Goal: Book appointment/travel/reservation

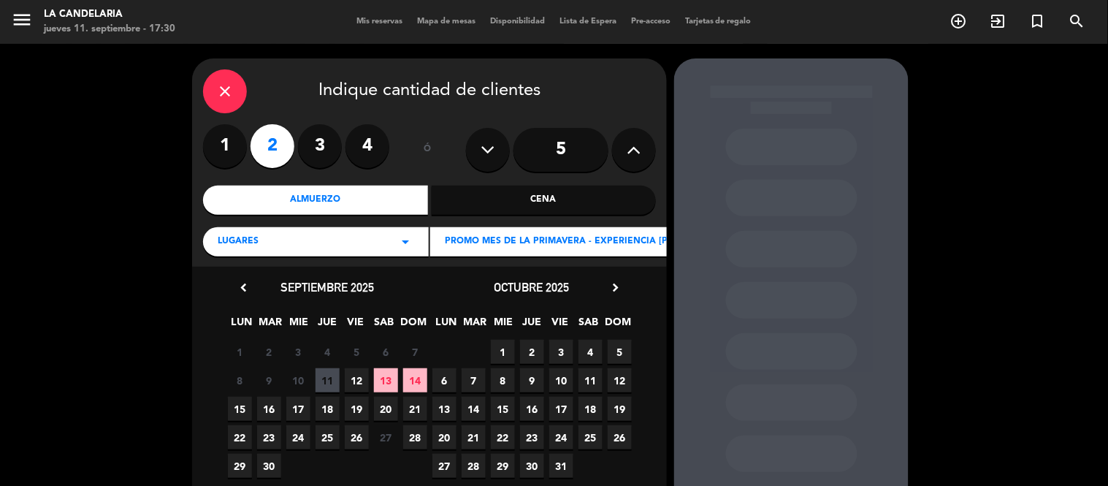
click at [415, 383] on span "14" at bounding box center [415, 380] width 24 height 24
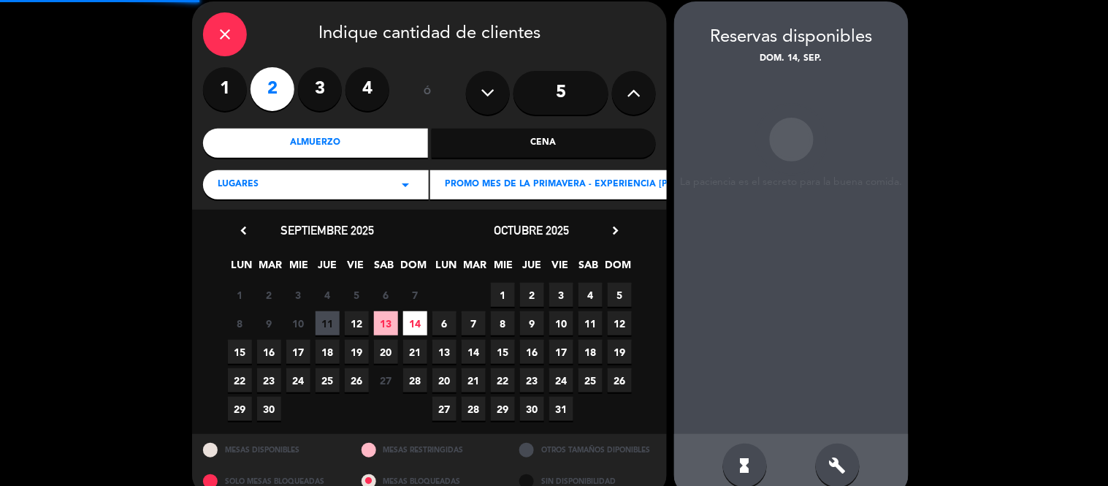
scroll to position [58, 0]
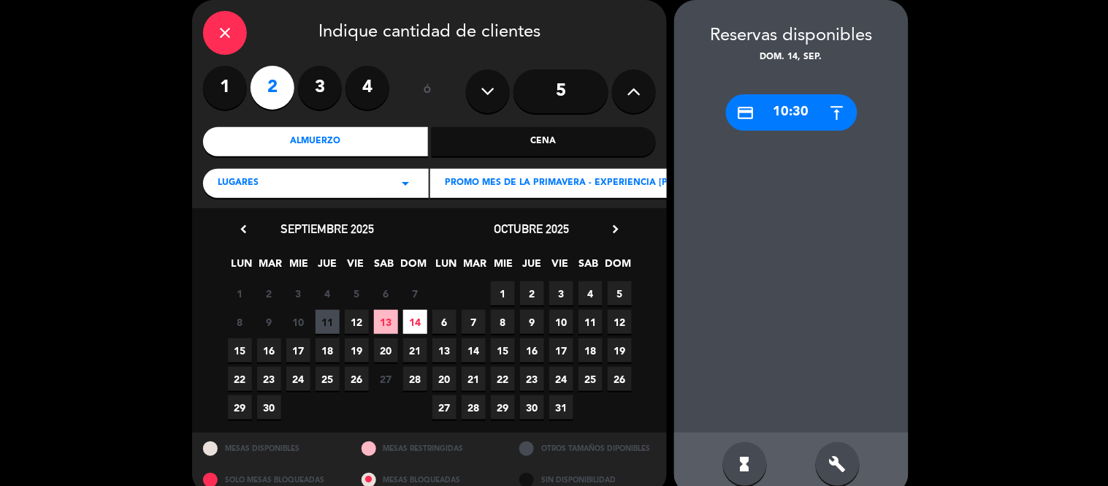
click at [822, 465] on div "build" at bounding box center [838, 464] width 44 height 44
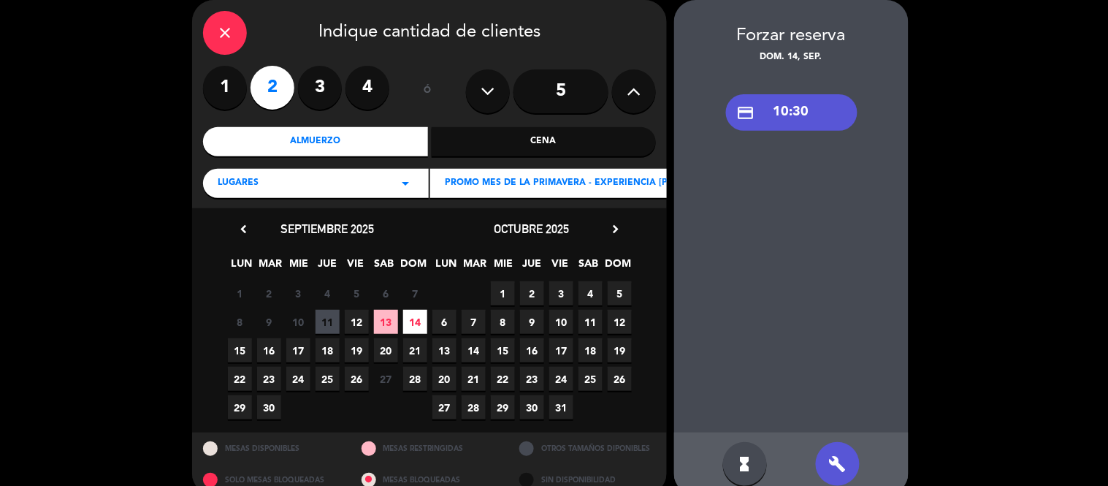
click at [821, 122] on div "credit_card 10:30" at bounding box center [791, 112] width 131 height 37
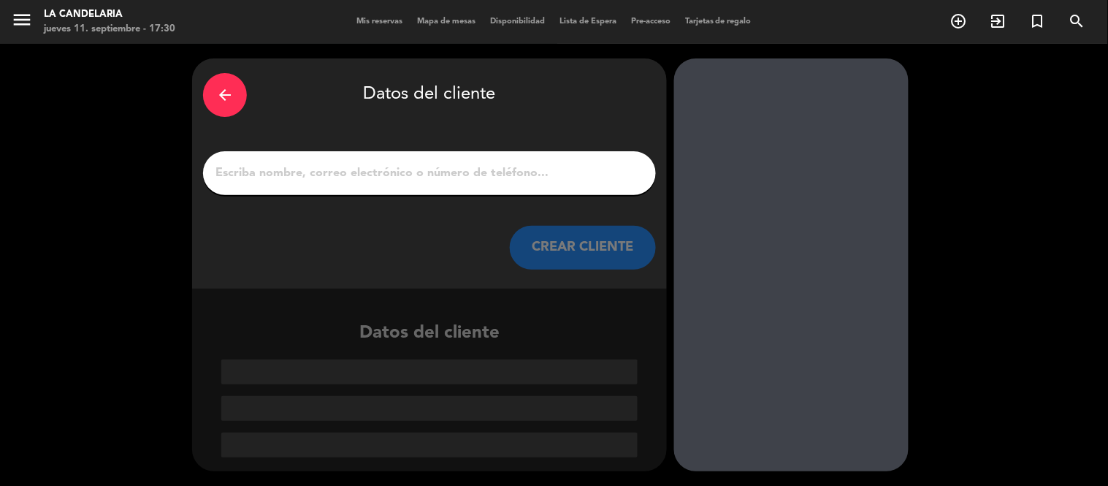
click at [385, 166] on input "1" at bounding box center [429, 173] width 431 height 20
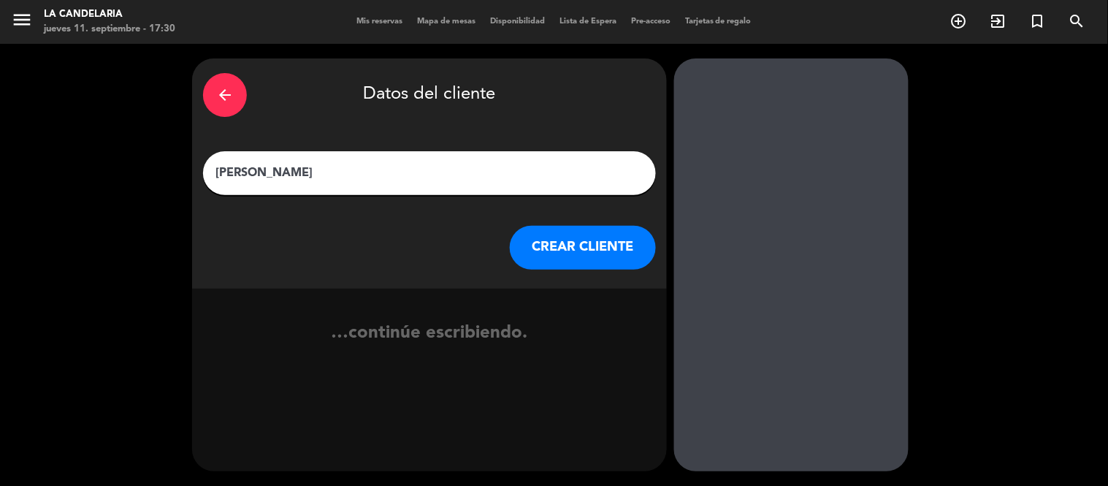
type input "[PERSON_NAME]"
click at [560, 229] on button "CREAR CLIENTE" at bounding box center [583, 248] width 146 height 44
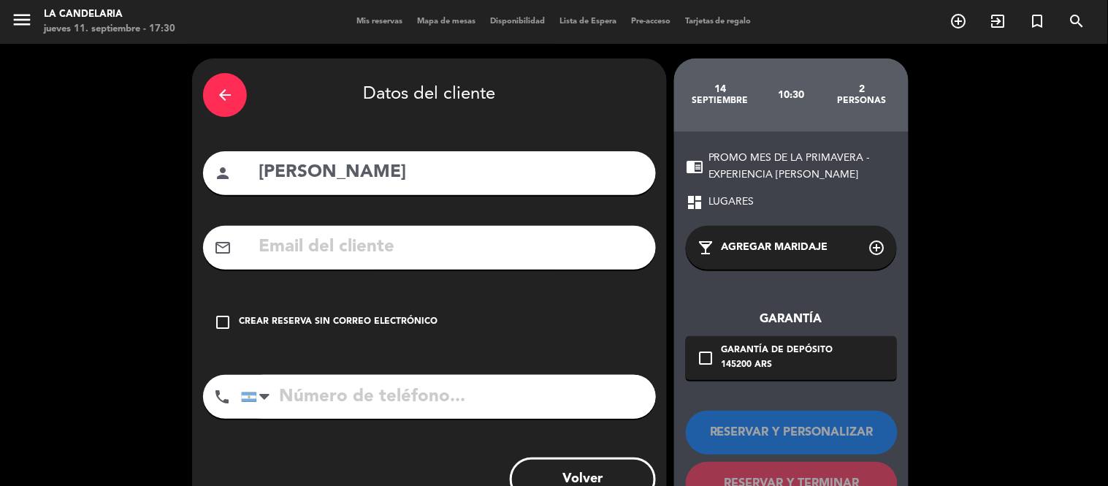
click at [316, 327] on div "Crear reserva sin correo electrónico" at bounding box center [338, 322] width 199 height 15
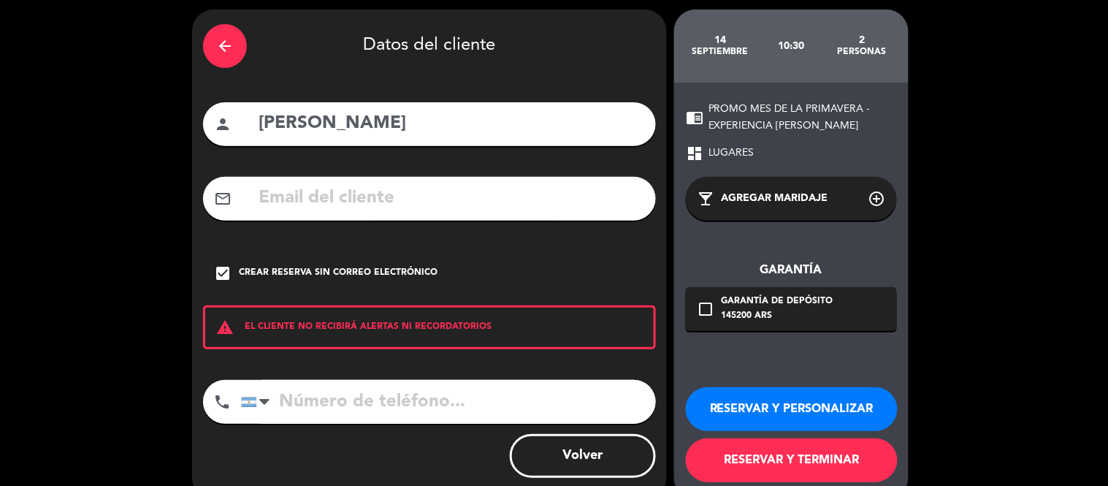
scroll to position [77, 0]
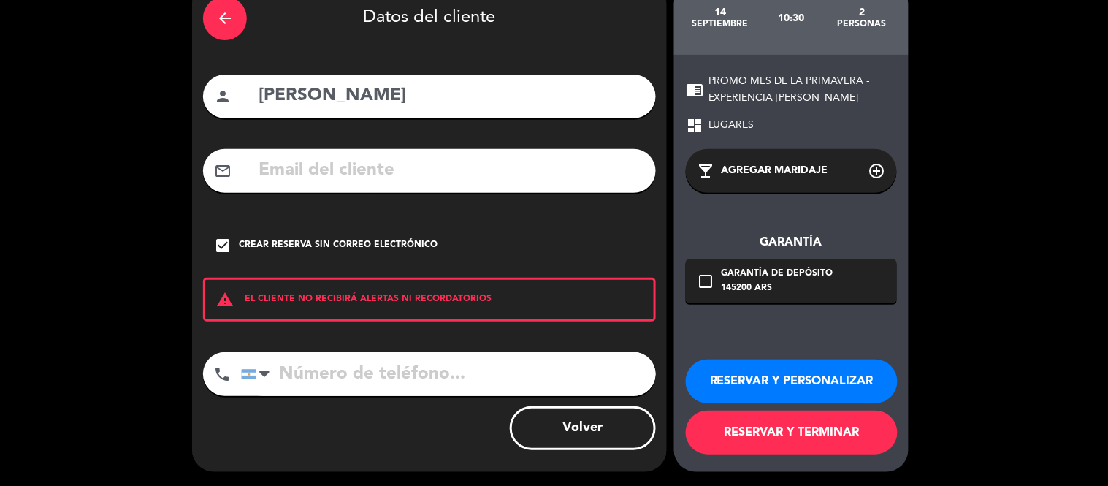
click at [780, 381] on button "RESERVAR Y PERSONALIZAR" at bounding box center [792, 381] width 212 height 44
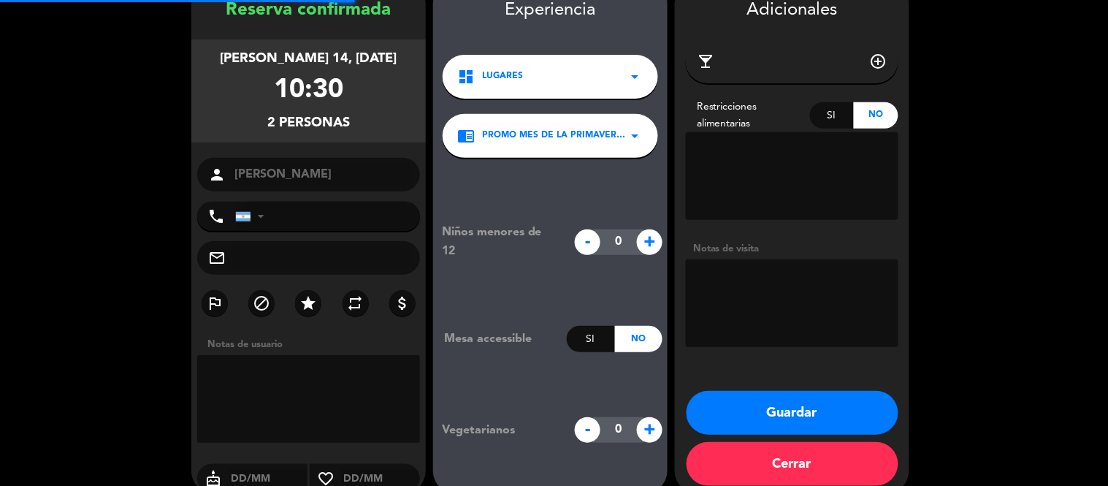
scroll to position [58, 0]
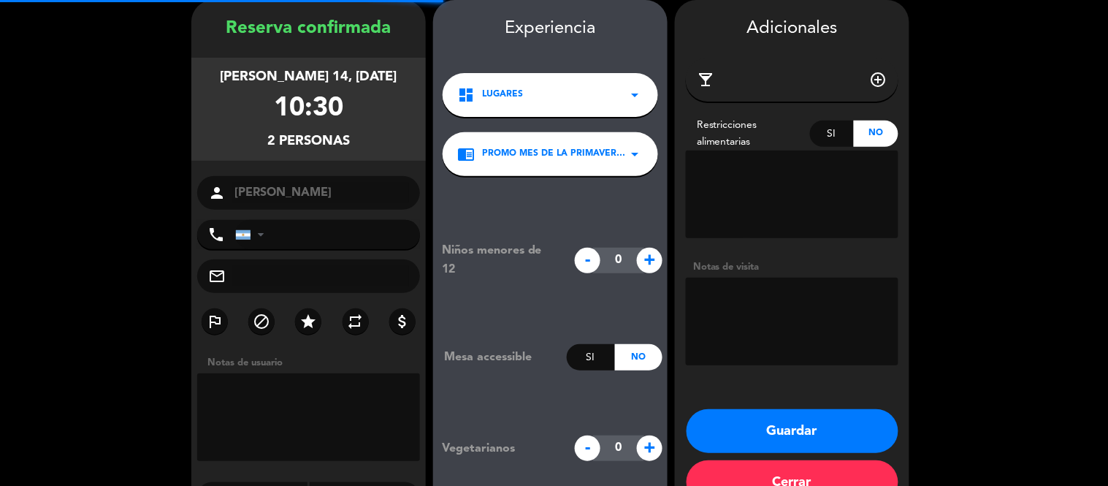
click at [748, 323] on textarea at bounding box center [792, 322] width 213 height 88
paste textarea "etucx3"
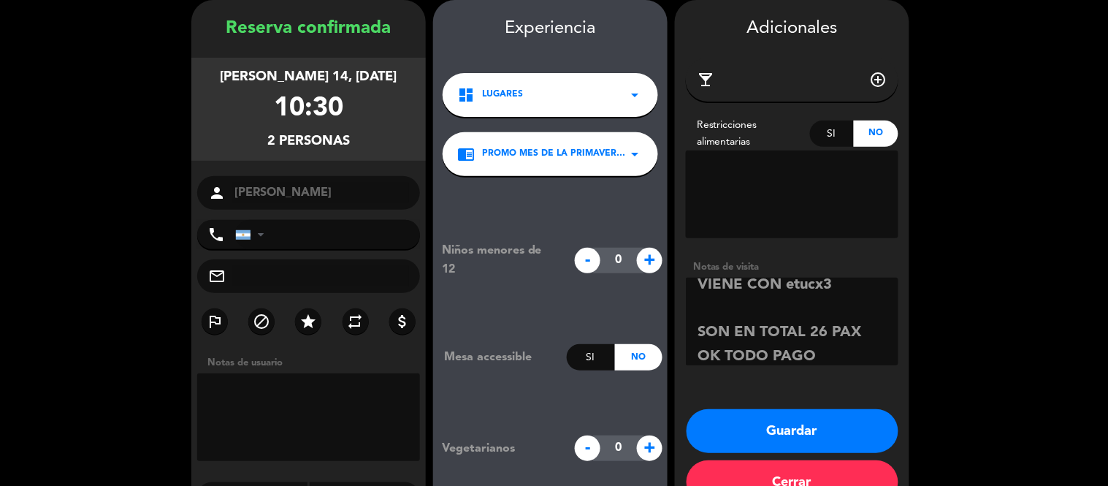
scroll to position [34, 0]
type textarea "VIENE CON etucx3 SON EN TOTAL 26 PAX OK TODO PAGO ESTAN DE CUMPLEAÑOS"
click at [782, 191] on textarea at bounding box center [792, 194] width 213 height 88
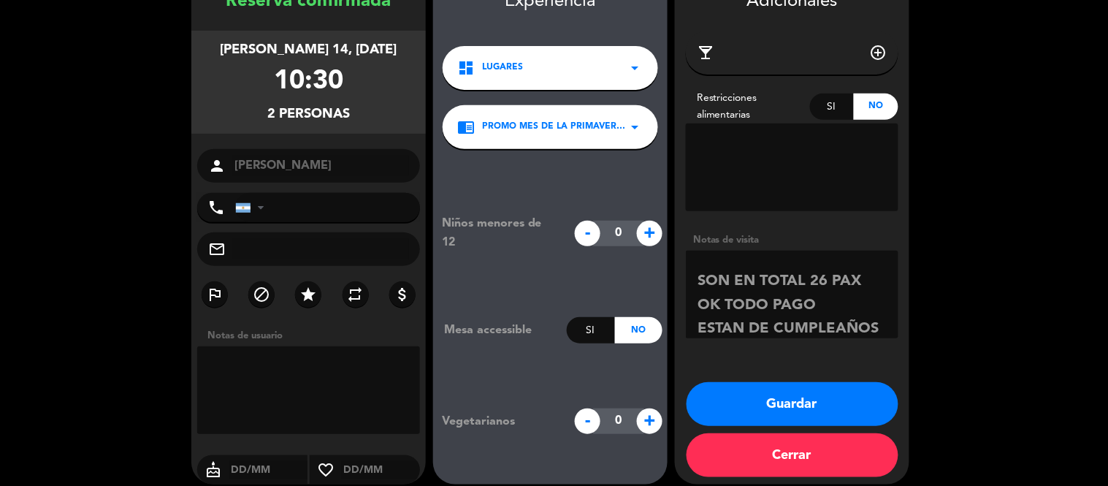
scroll to position [98, 0]
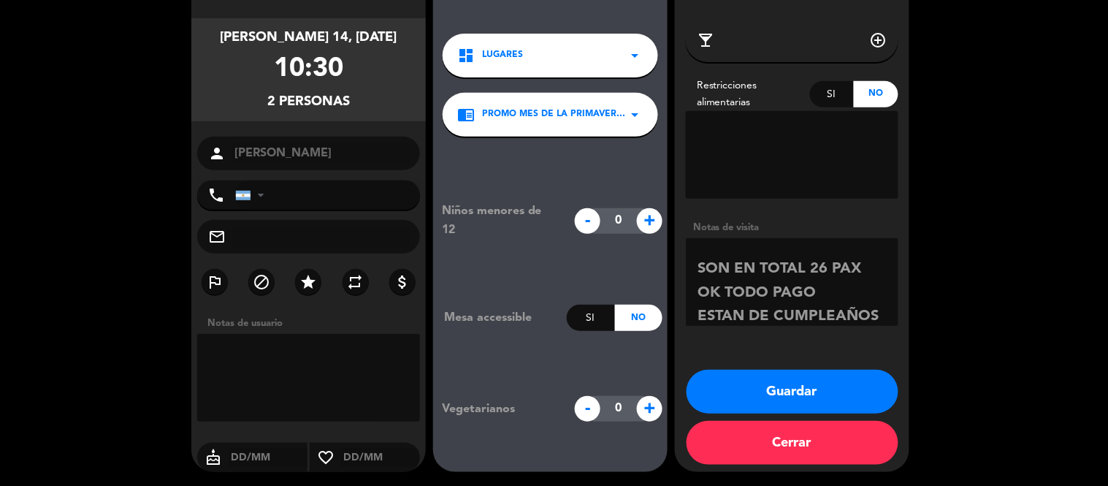
click at [768, 400] on button "Guardar" at bounding box center [793, 392] width 212 height 44
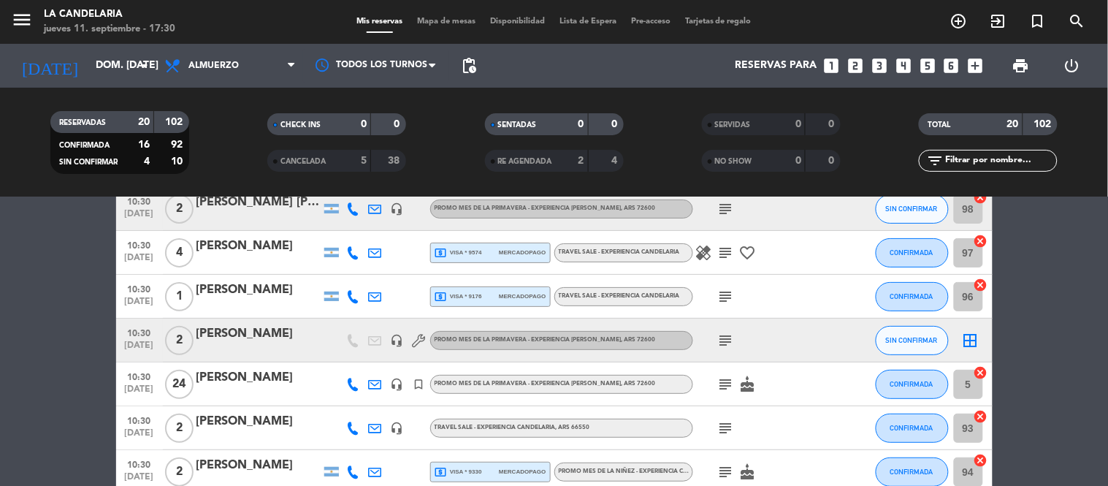
scroll to position [81, 0]
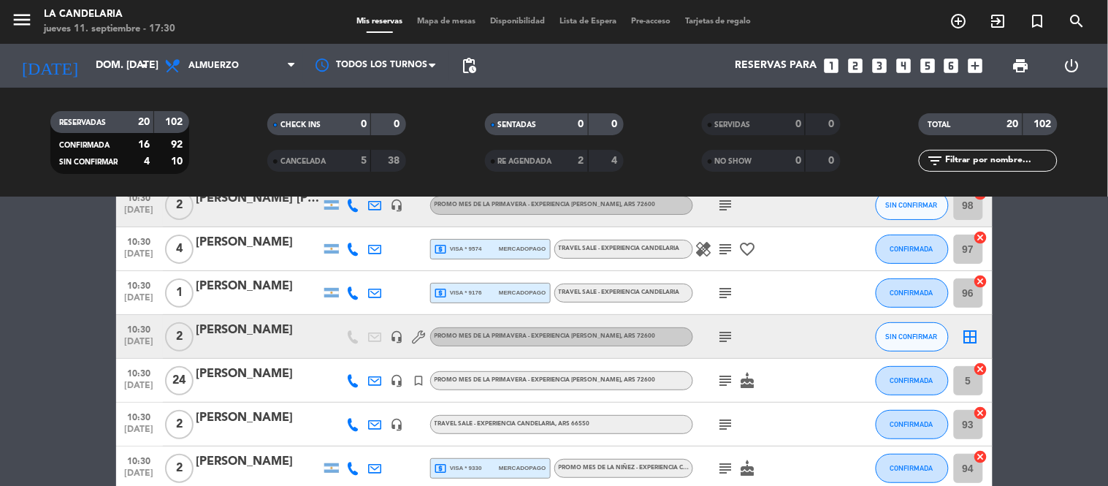
click at [263, 332] on div "Bonini Luis" at bounding box center [258, 330] width 124 height 19
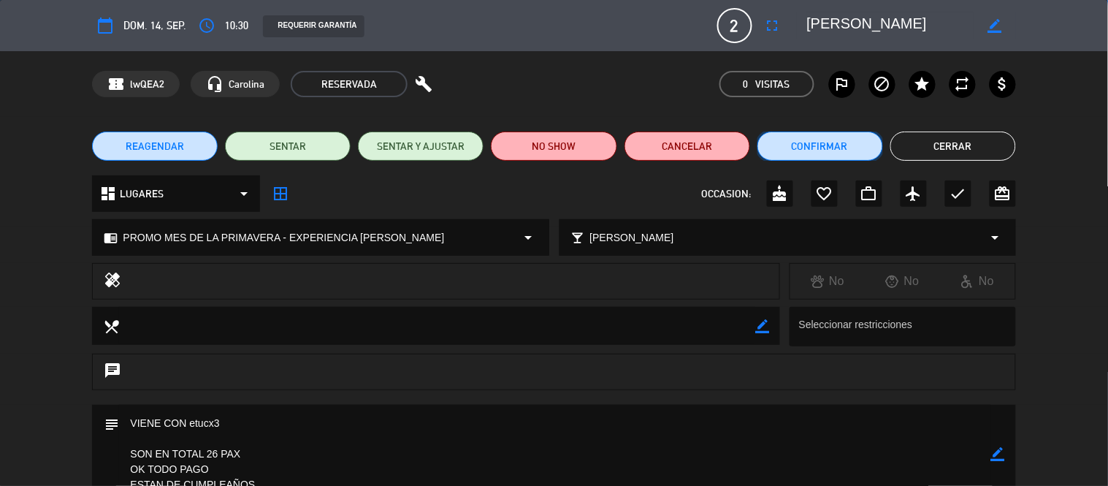
click at [785, 142] on button "Confirmar" at bounding box center [820, 145] width 126 height 29
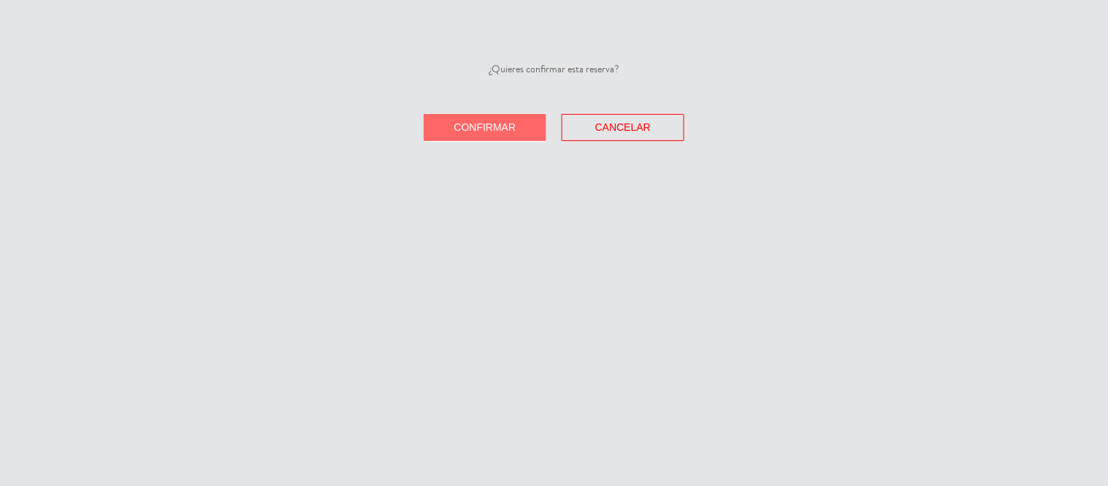
click at [510, 124] on span "Confirmar" at bounding box center [485, 127] width 62 height 12
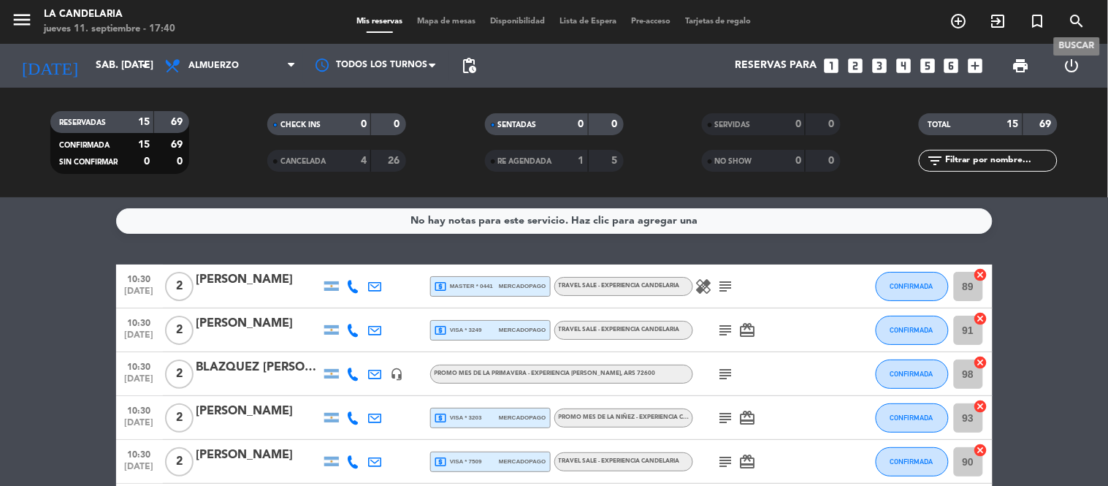
click at [1069, 22] on icon "search" at bounding box center [1078, 21] width 18 height 18
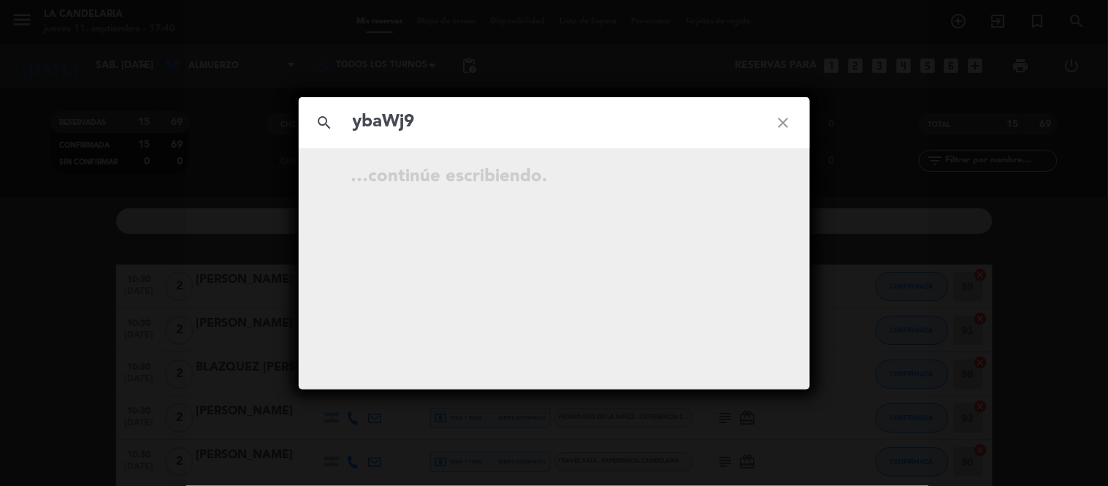
type input "ybaWj9"
click at [749, 177] on icon "open_in_new" at bounding box center [747, 179] width 18 height 18
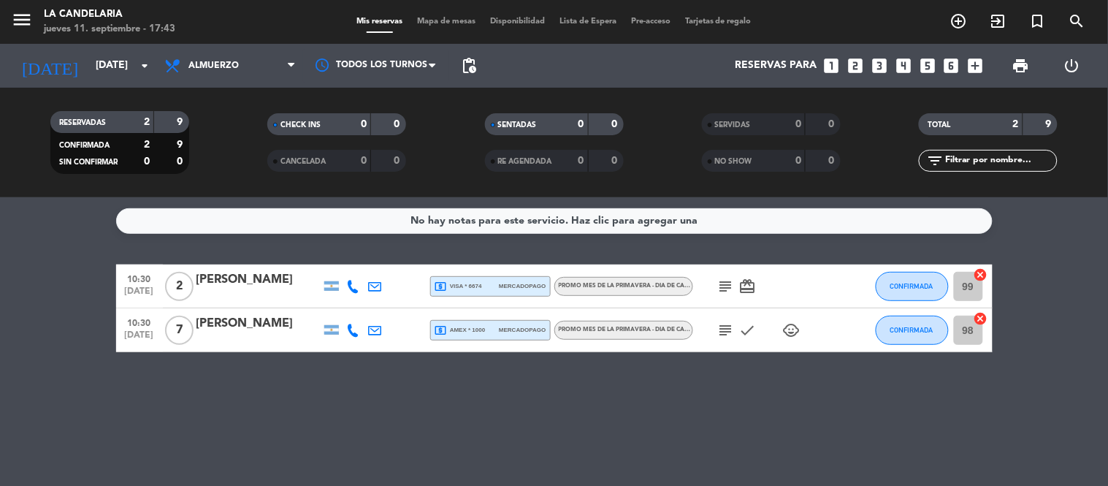
click at [254, 331] on div "Silvia Friscia" at bounding box center [258, 323] width 124 height 19
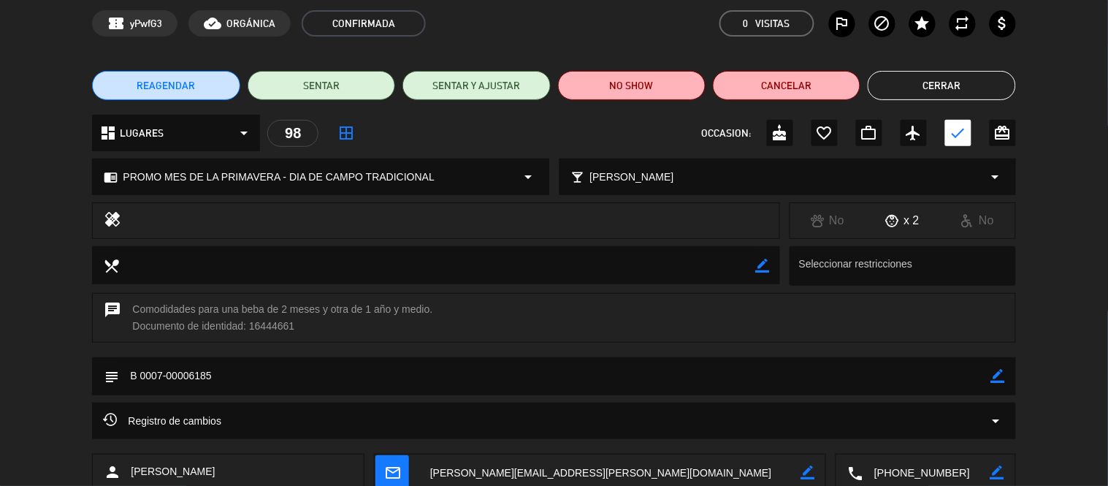
scroll to position [153, 0]
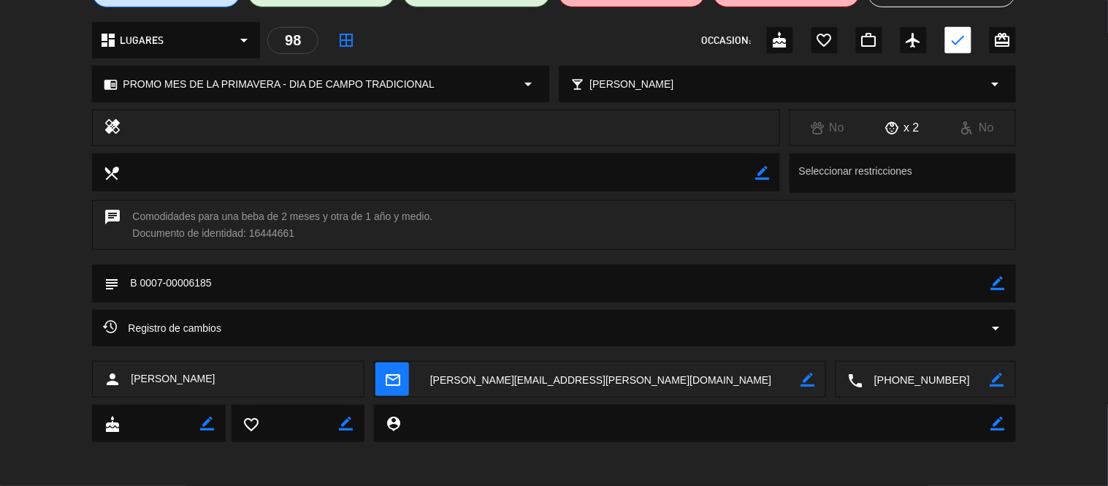
click at [999, 276] on icon "border_color" at bounding box center [998, 283] width 14 height 14
click at [878, 281] on textarea at bounding box center [554, 282] width 871 height 37
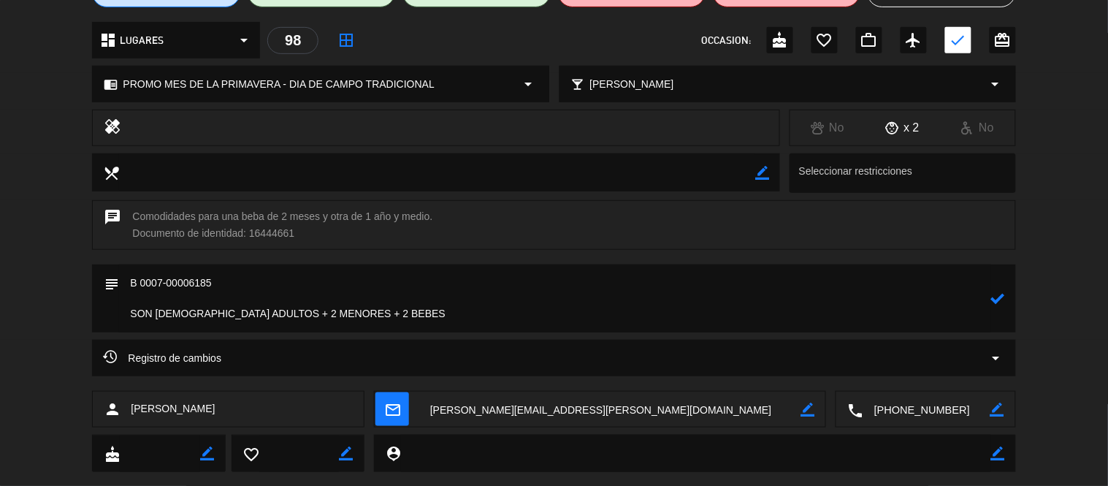
type textarea "B 0007-00006185 SON 5 ADULTOS + 2 MENORES + 2 BEBES"
click at [996, 294] on icon at bounding box center [998, 298] width 14 height 14
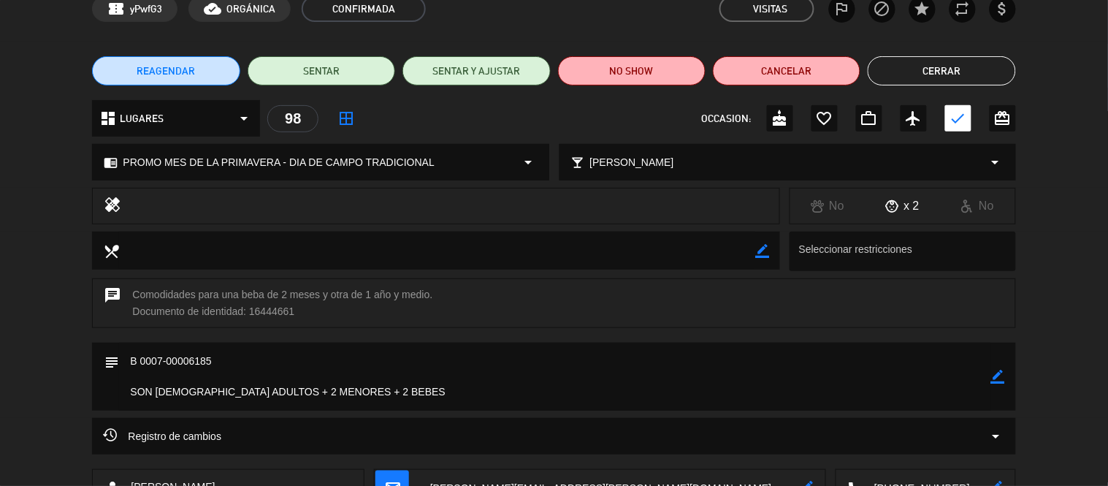
scroll to position [0, 0]
